Goal: Find specific page/section: Find specific page/section

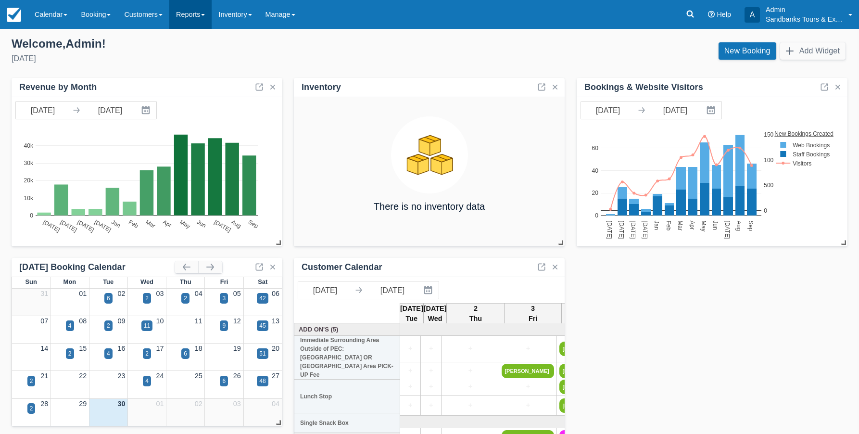
click at [200, 19] on link "Reports" at bounding box center [190, 14] width 42 height 29
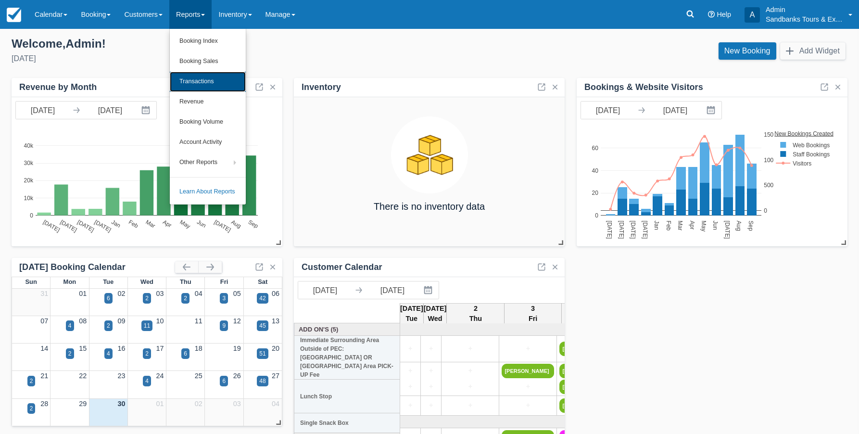
click at [202, 82] on link "Transactions" at bounding box center [208, 82] width 76 height 20
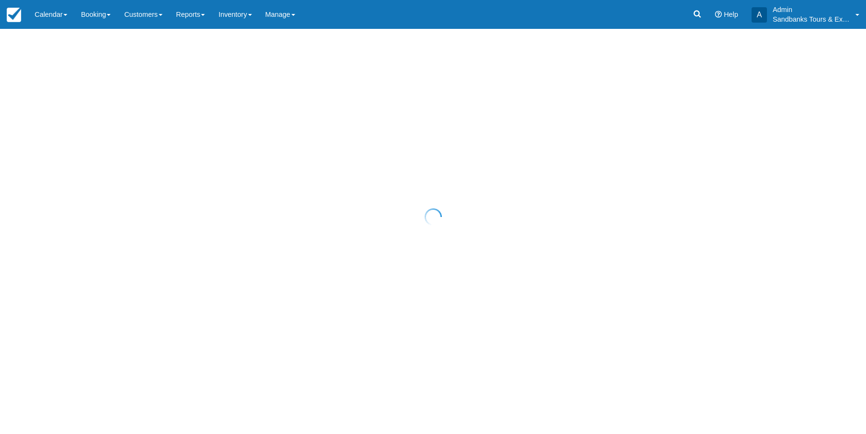
select select "10"
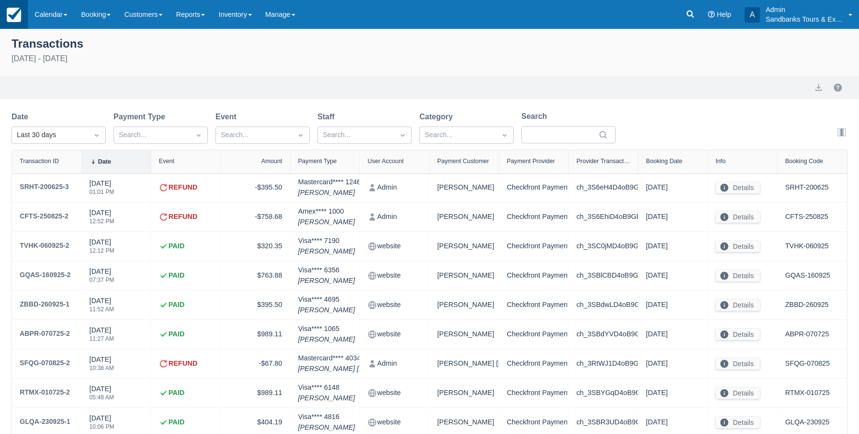
click at [12, 15] on img at bounding box center [14, 15] width 14 height 14
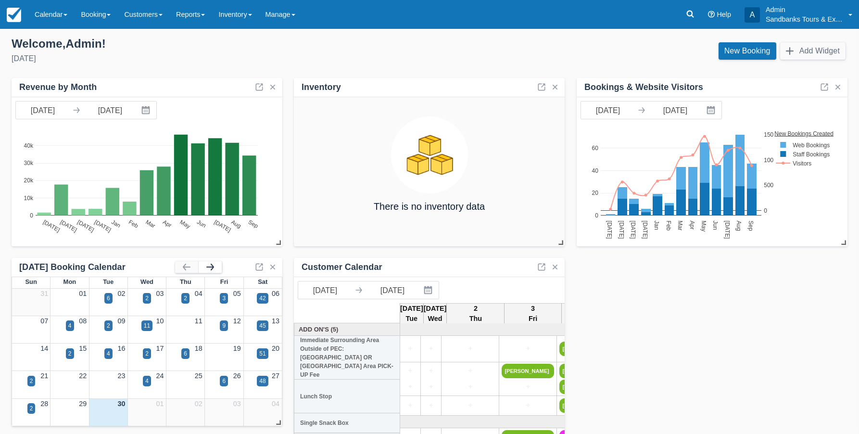
click at [212, 265] on button "button" at bounding box center [210, 267] width 23 height 12
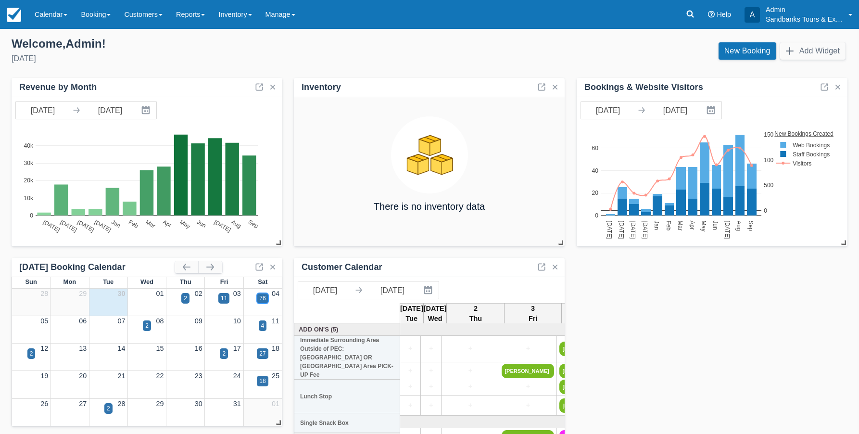
click at [262, 298] on div "76" at bounding box center [262, 298] width 6 height 9
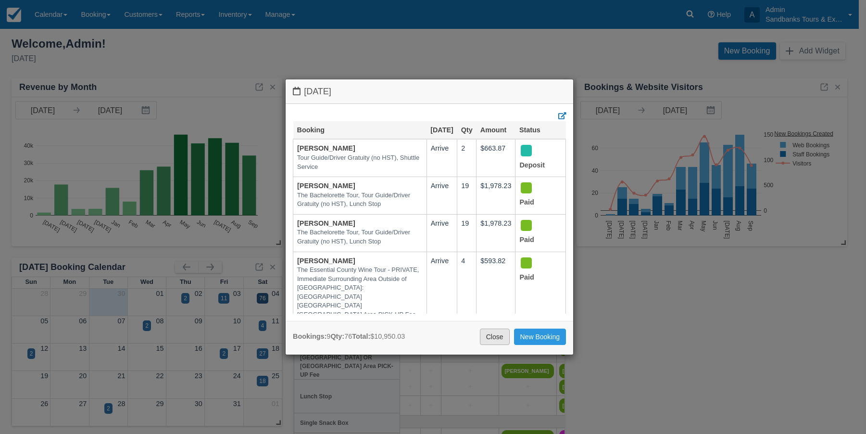
drag, startPoint x: 491, startPoint y: 338, endPoint x: 481, endPoint y: 319, distance: 21.3
click at [491, 337] on link "Close" at bounding box center [495, 336] width 30 height 16
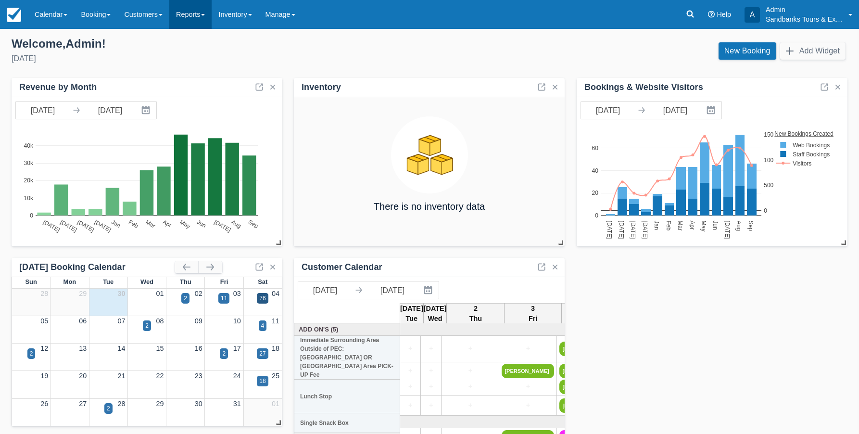
click at [212, 14] on link "Reports" at bounding box center [190, 14] width 42 height 29
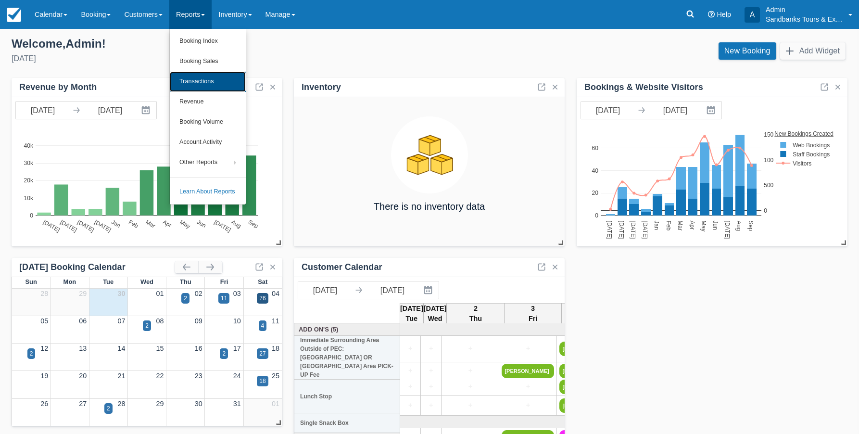
click at [198, 81] on link "Transactions" at bounding box center [208, 82] width 76 height 20
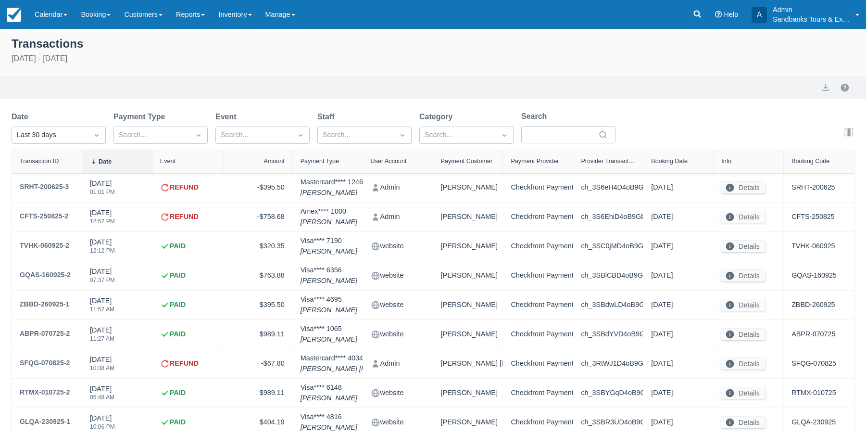
select select "10"
